Goal: Information Seeking & Learning: Learn about a topic

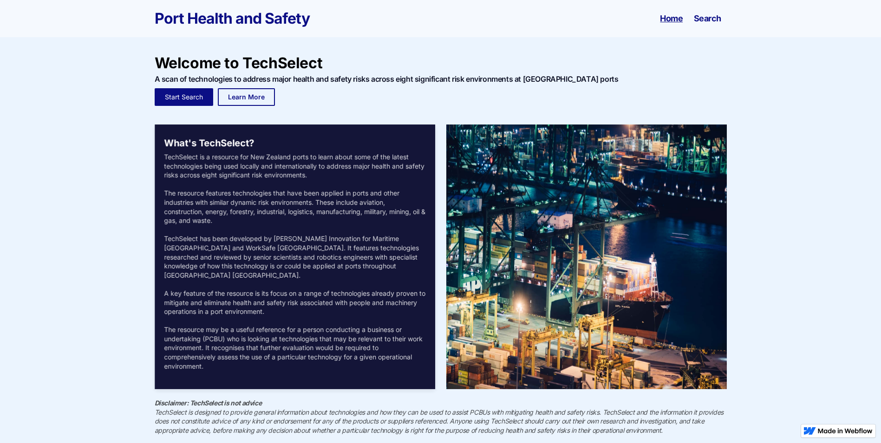
click at [711, 21] on link "Search" at bounding box center [706, 18] width 27 height 9
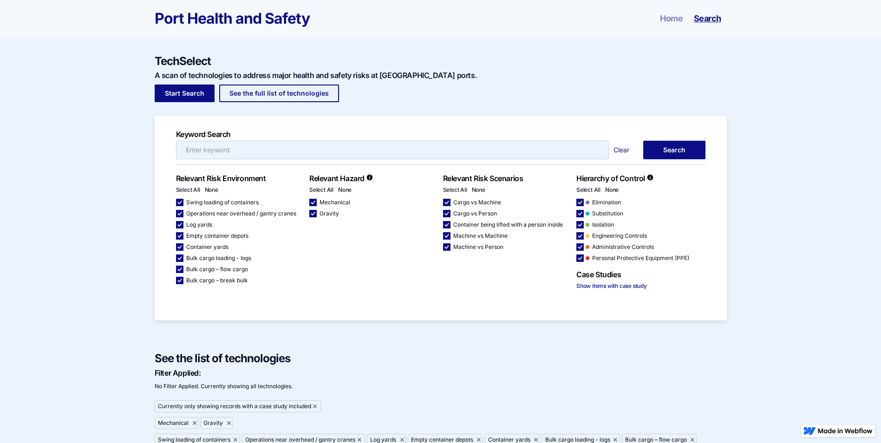
checkbox input "false"
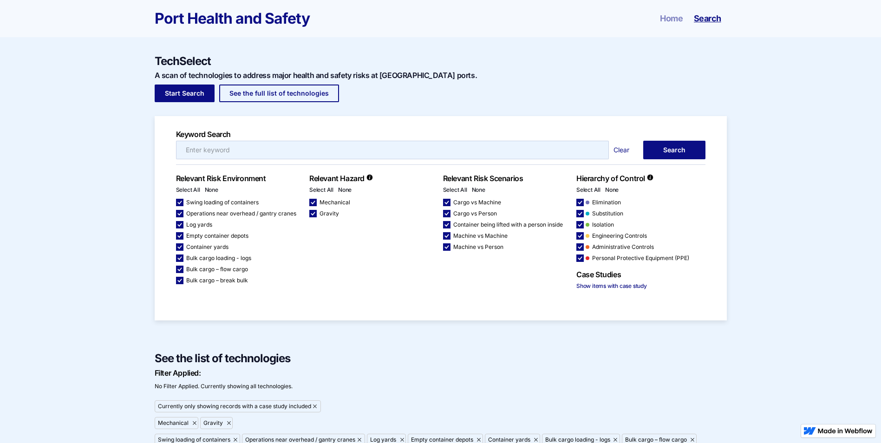
checkbox input "false"
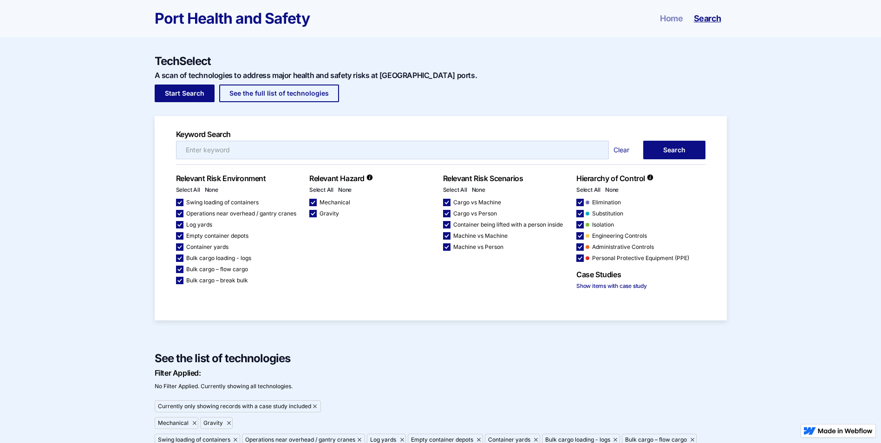
checkbox input "false"
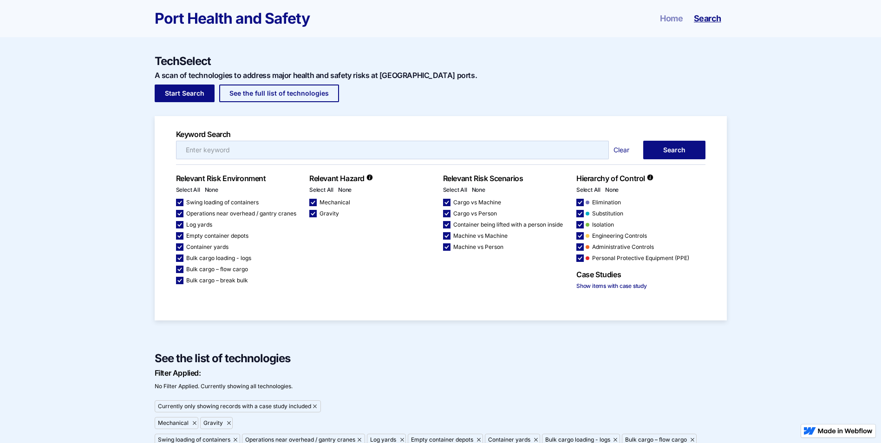
checkbox input "false"
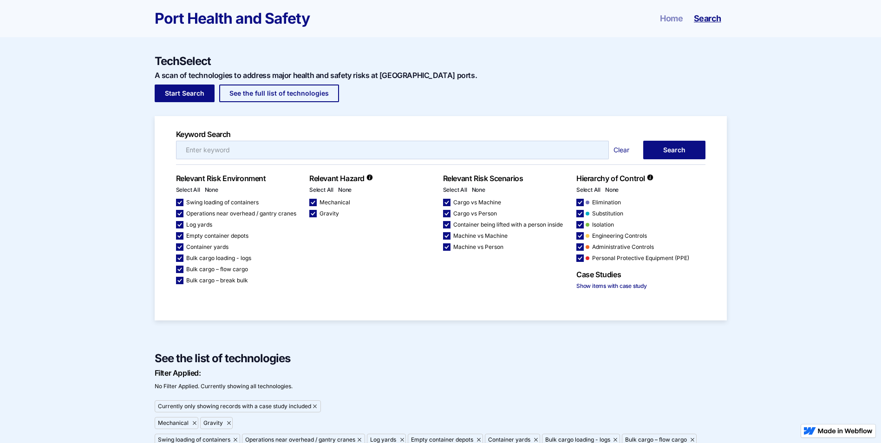
checkbox input "false"
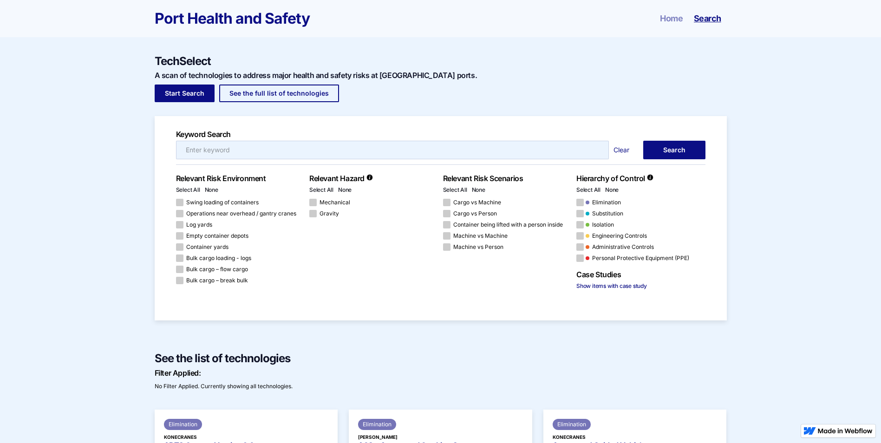
click at [204, 245] on span "Container yards" at bounding box center [207, 247] width 42 height 6
click at [182, 206] on input "Container yards" at bounding box center [179, 203] width 6 height 6
checkbox input "true"
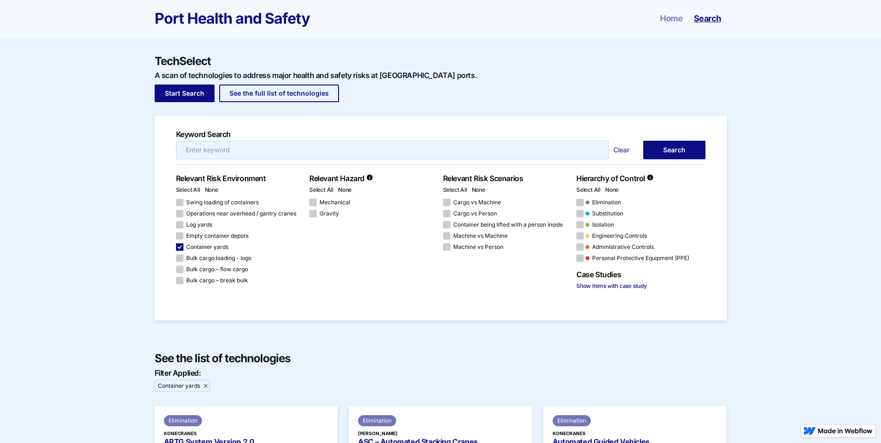
click at [331, 188] on link "Select All" at bounding box center [321, 189] width 24 height 7
checkbox input "true"
click at [458, 190] on link "Select All" at bounding box center [455, 189] width 24 height 7
checkbox input "true"
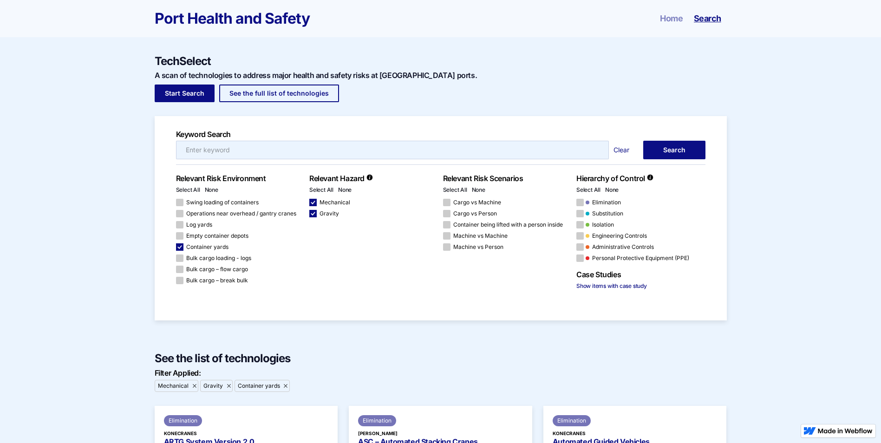
checkbox input "true"
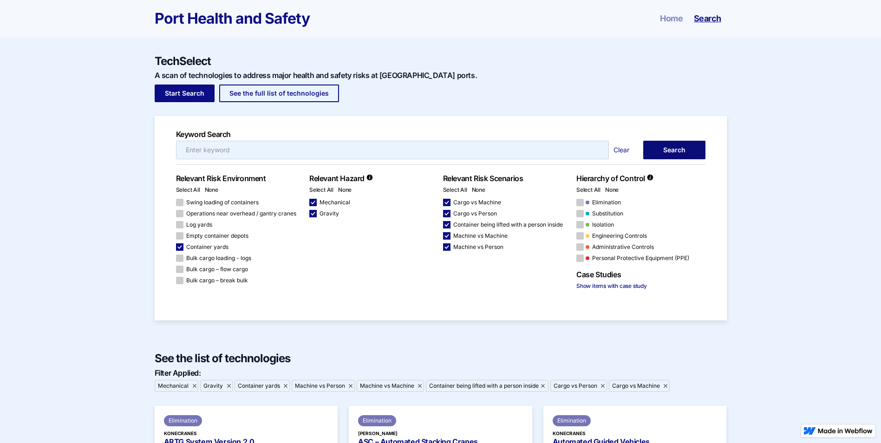
click at [677, 155] on link "Search" at bounding box center [674, 150] width 62 height 19
click at [272, 91] on link "See the full list of technologies" at bounding box center [279, 93] width 120 height 18
checkbox input "false"
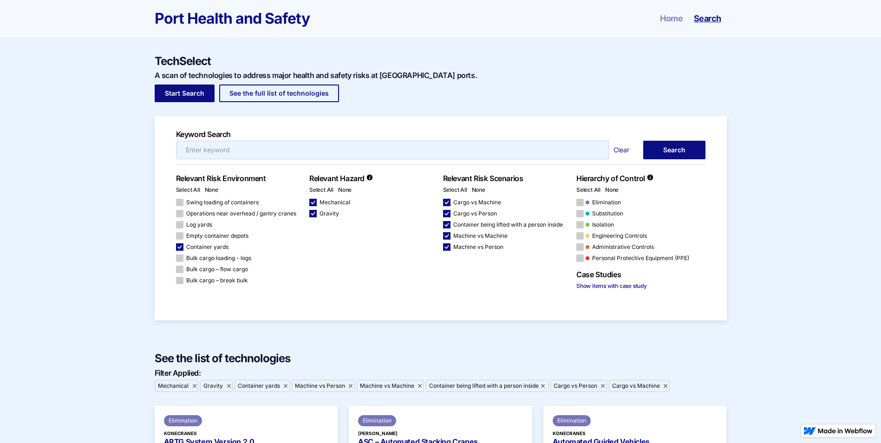
checkbox input "false"
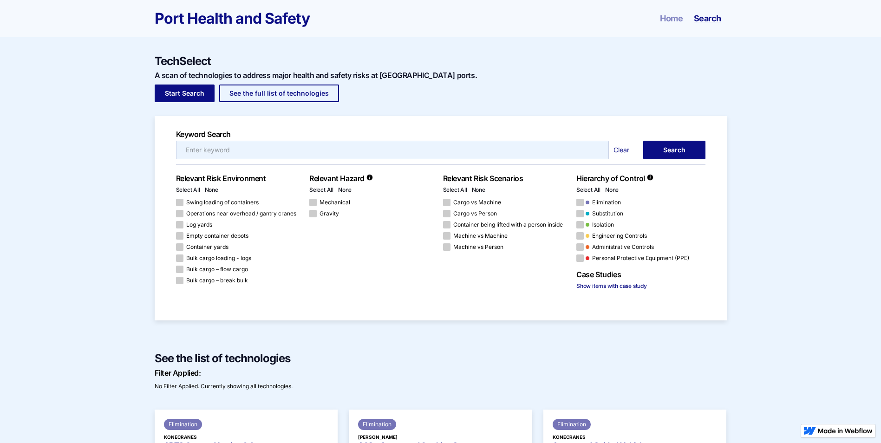
click at [589, 285] on link "Show items with case study" at bounding box center [611, 285] width 71 height 7
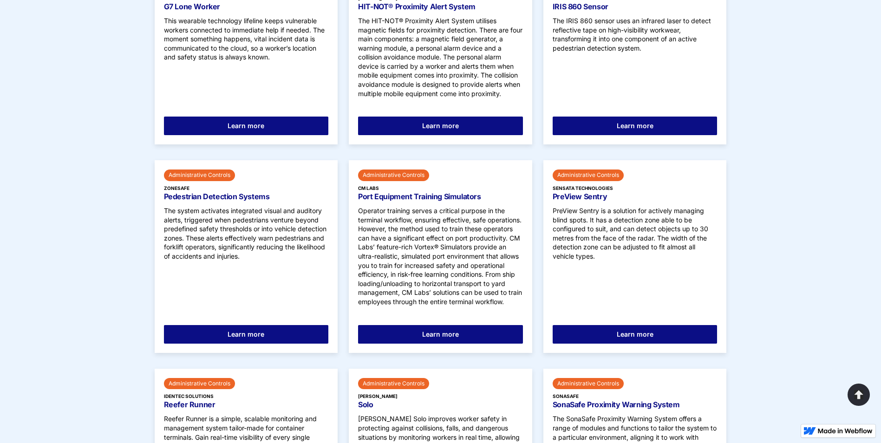
scroll to position [789, 0]
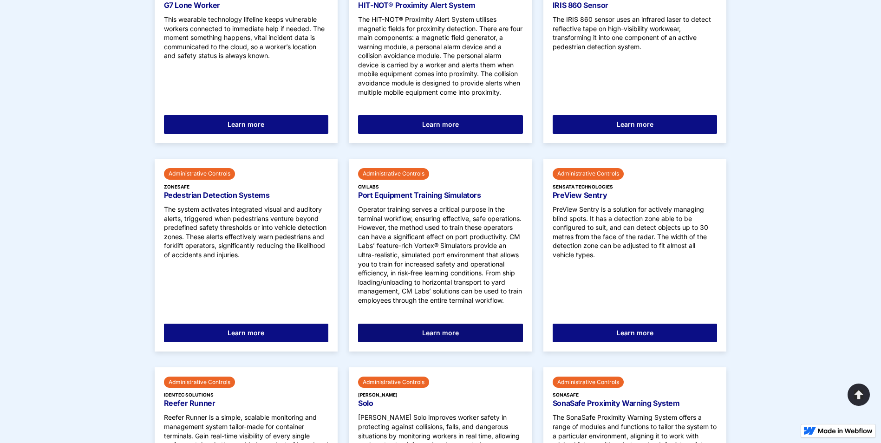
click at [447, 338] on link "Learn more" at bounding box center [440, 333] width 165 height 19
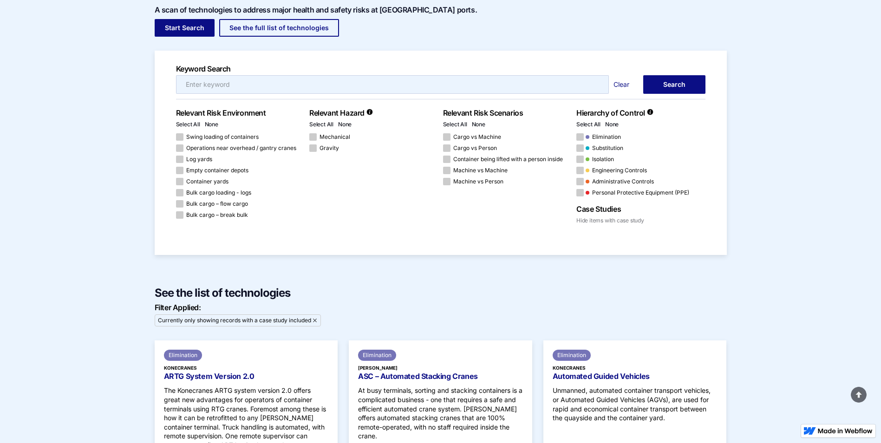
scroll to position [0, 0]
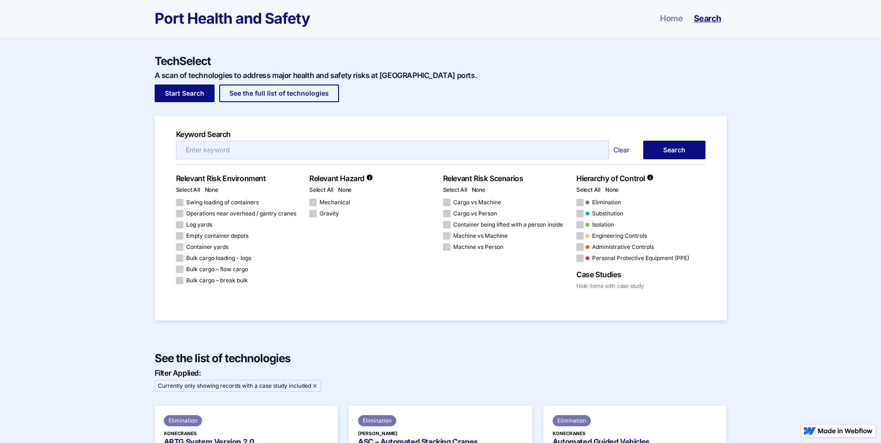
drag, startPoint x: 606, startPoint y: 273, endPoint x: 605, endPoint y: 285, distance: 11.2
click at [606, 275] on h6 "Case Studies" at bounding box center [640, 274] width 129 height 9
click at [603, 285] on link "Hide items with case study" at bounding box center [610, 285] width 68 height 7
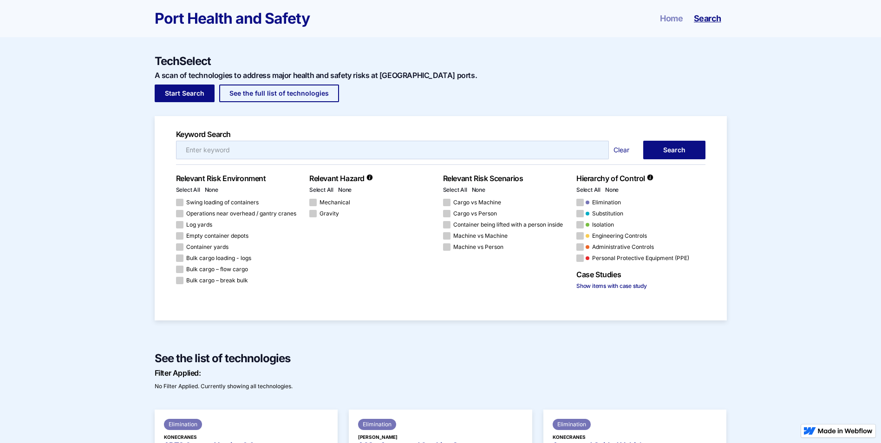
click at [181, 234] on div "Email Form 6" at bounding box center [179, 235] width 7 height 7
click at [181, 206] on input "Empty container depots" at bounding box center [179, 203] width 6 height 6
checkbox input "true"
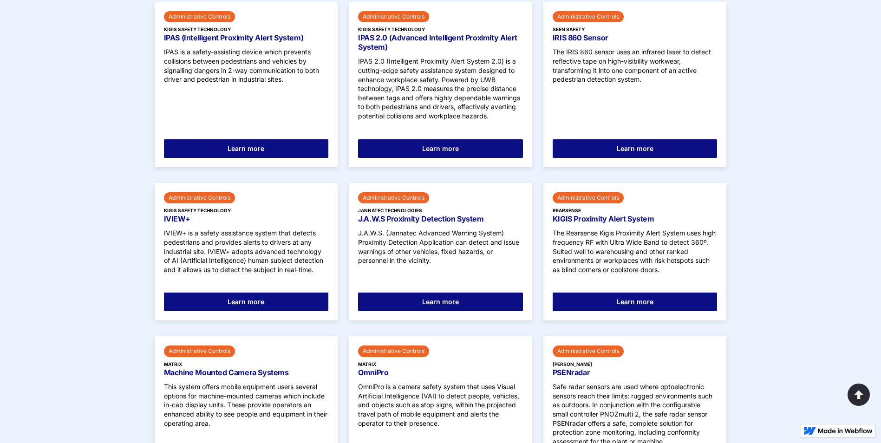
scroll to position [1625, 0]
